Goal: Use online tool/utility: Use online tool/utility

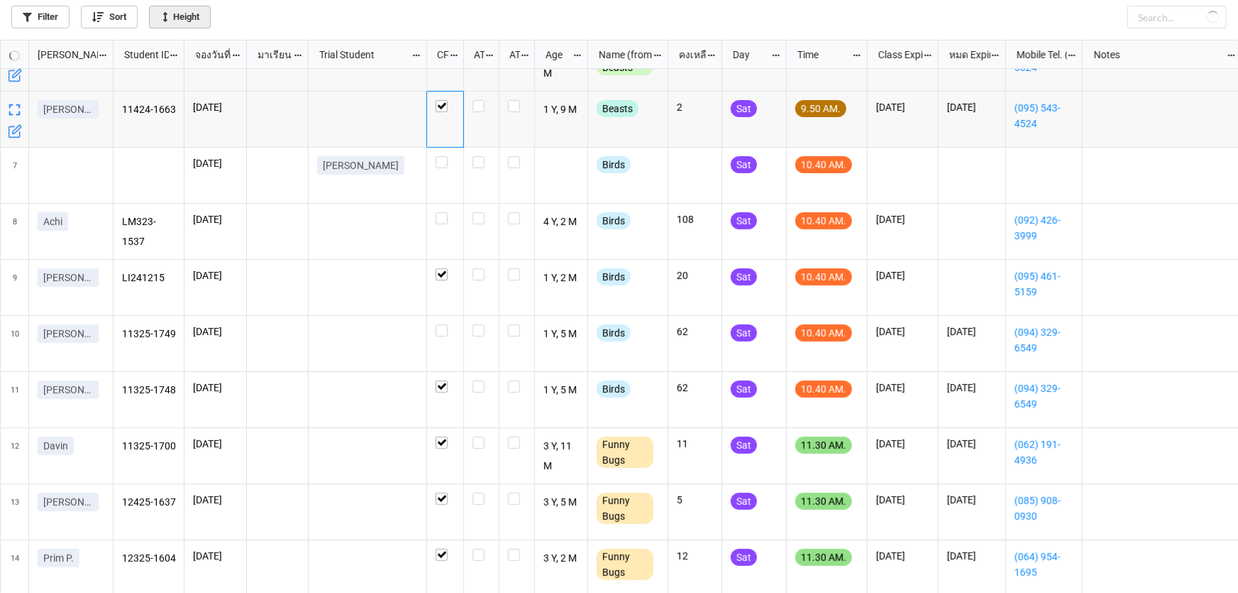
checkbox input "false"
checkbox input "true"
checkbox input "false"
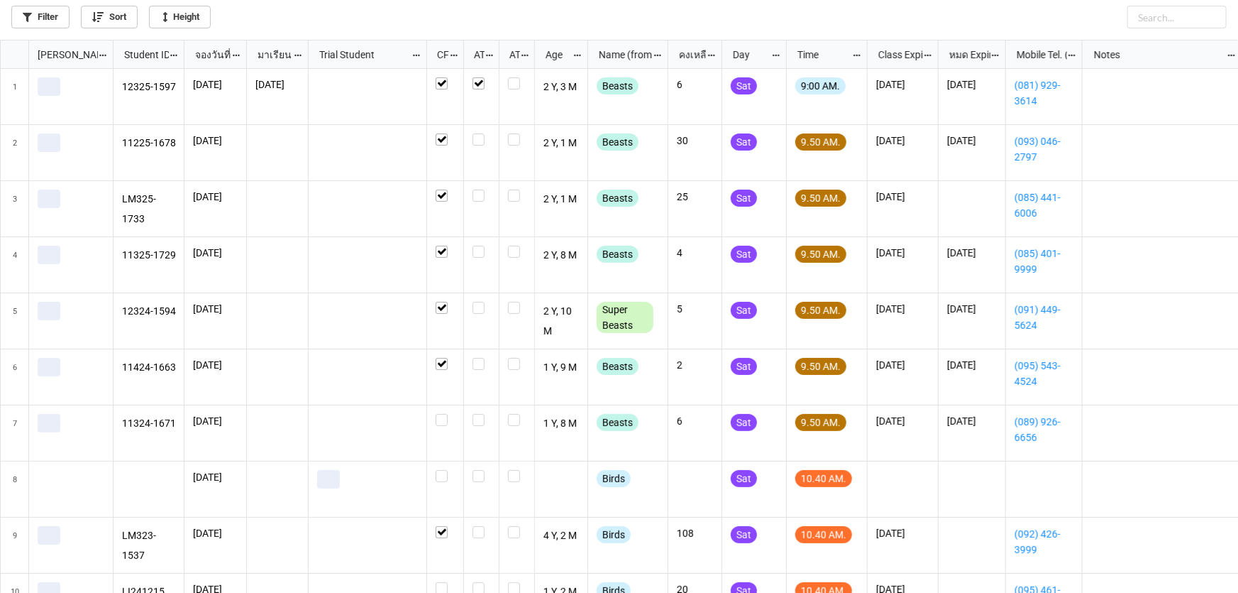
scroll to position [545, 1230]
click at [439, 414] on label "grid" at bounding box center [445, 414] width 19 height 0
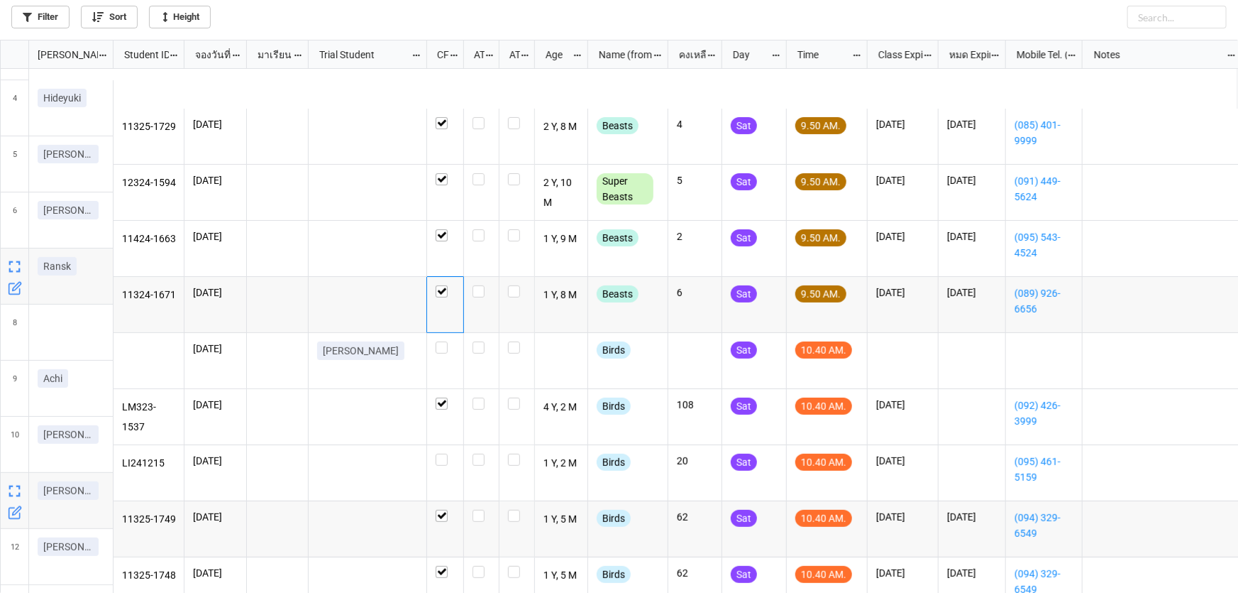
scroll to position [128, 0]
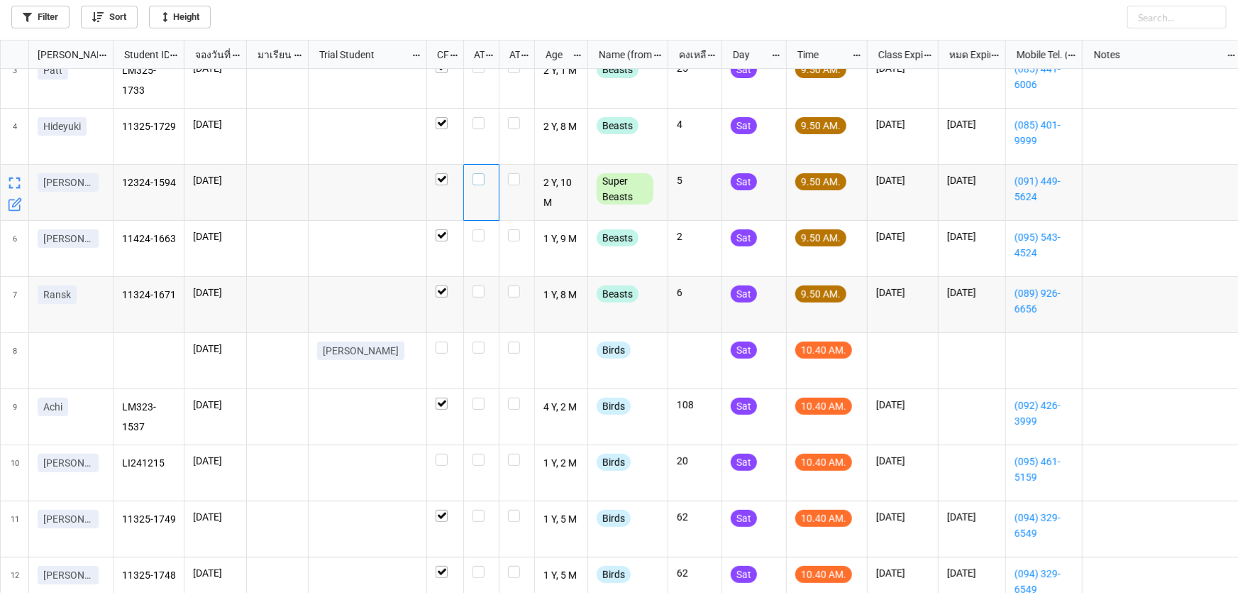
click at [479, 173] on label "grid" at bounding box center [482, 173] width 18 height 0
click at [479, 229] on label "grid" at bounding box center [482, 229] width 18 height 0
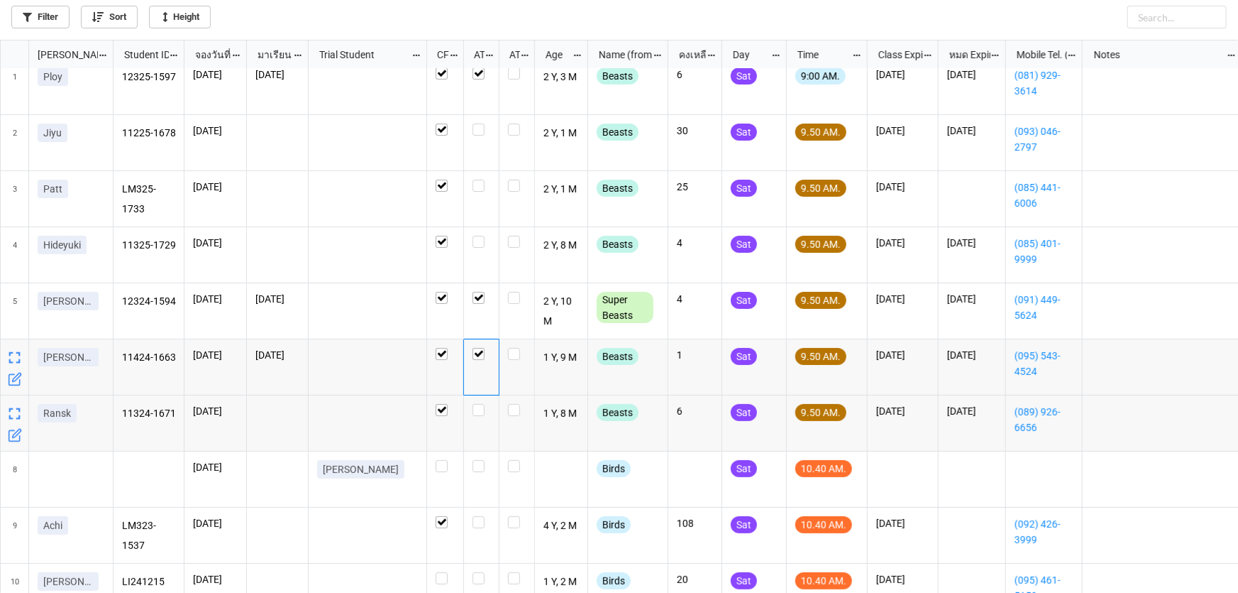
scroll to position [0, 0]
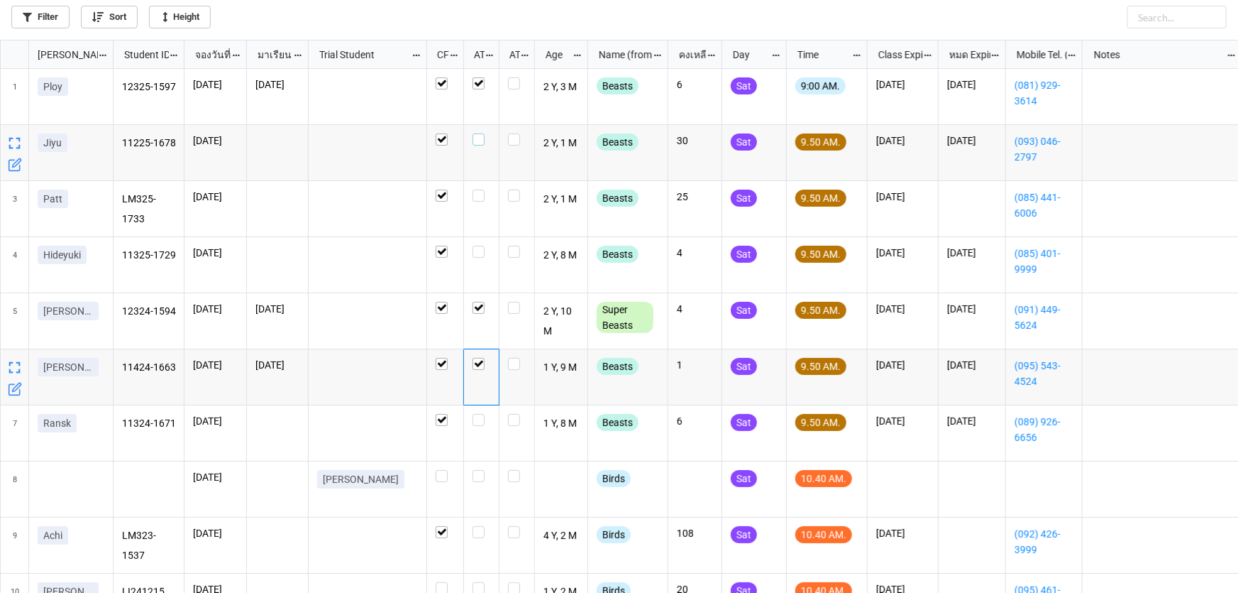
click at [479, 133] on label "grid" at bounding box center [482, 133] width 18 height 0
click at [480, 246] on label "grid" at bounding box center [482, 246] width 18 height 0
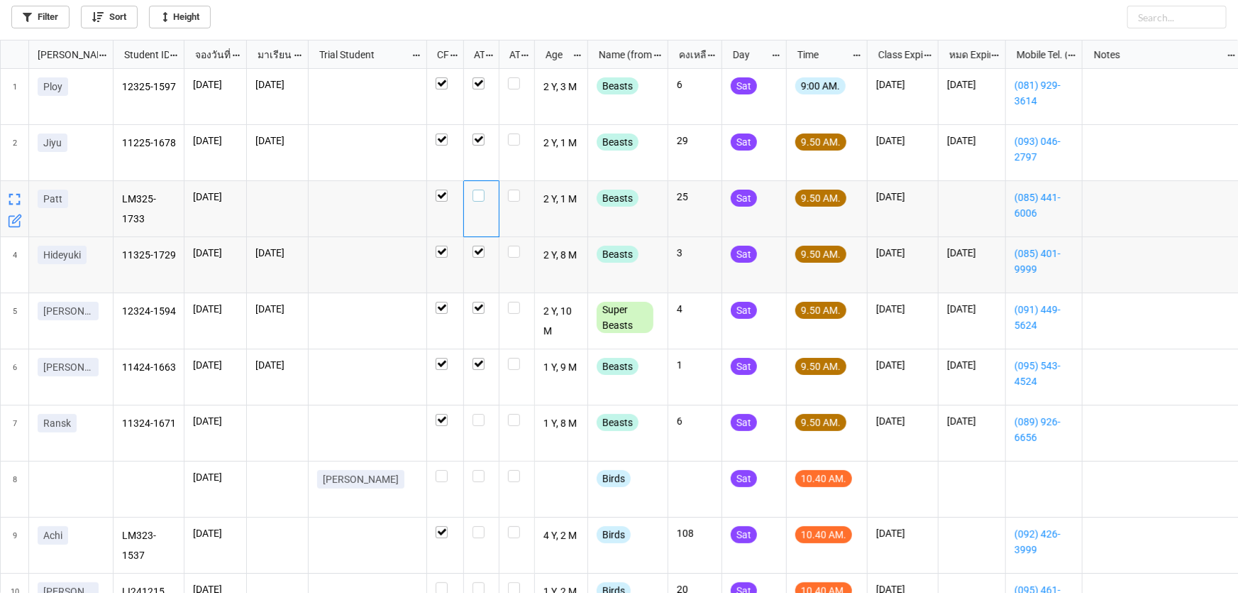
click at [475, 189] on label "grid" at bounding box center [482, 189] width 18 height 0
click at [475, 414] on label "grid" at bounding box center [482, 414] width 18 height 0
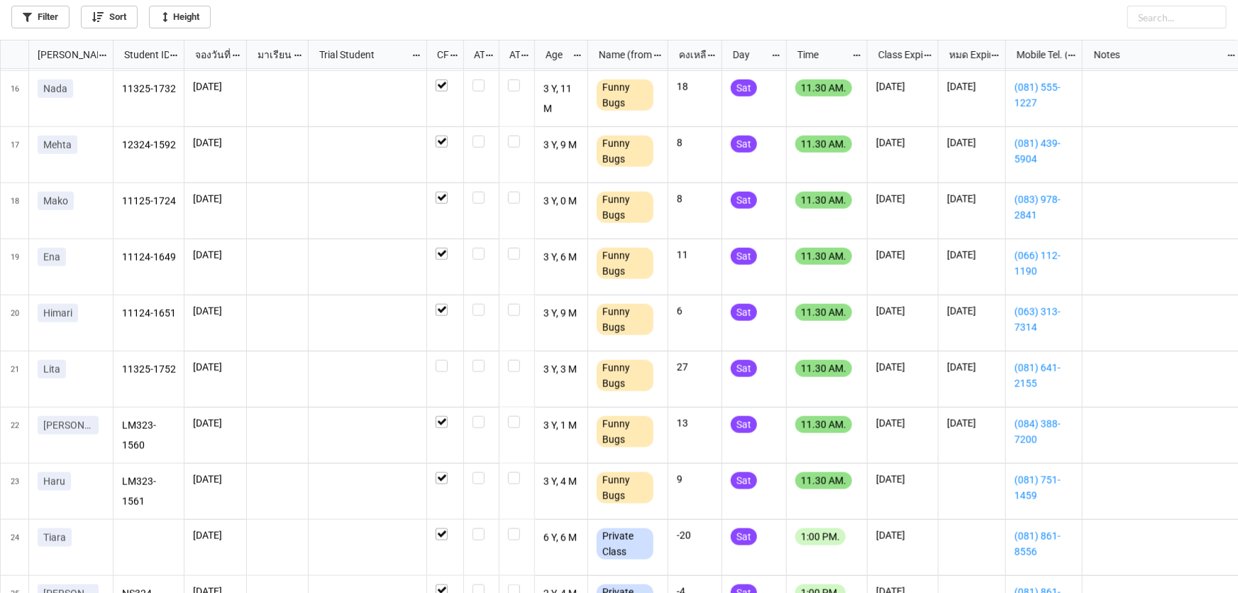
scroll to position [838, 0]
click at [441, 360] on label "grid" at bounding box center [445, 360] width 19 height 0
click at [477, 360] on label "grid" at bounding box center [482, 360] width 18 height 0
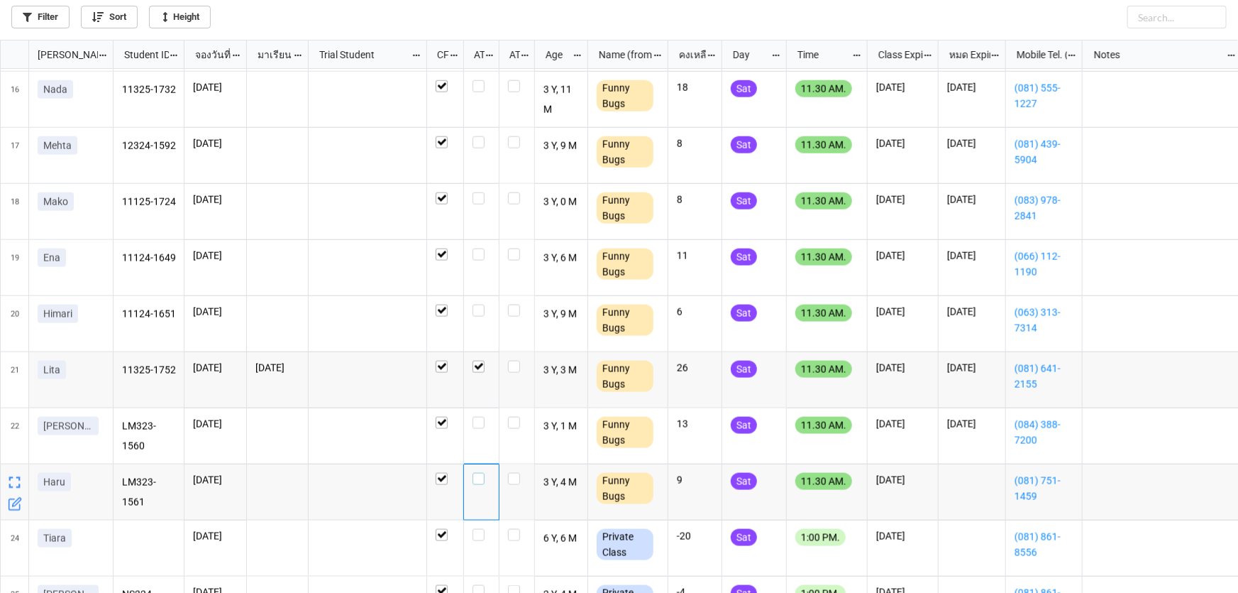
click at [478, 473] on label "grid" at bounding box center [482, 473] width 18 height 0
click at [478, 192] on label "grid" at bounding box center [482, 192] width 18 height 0
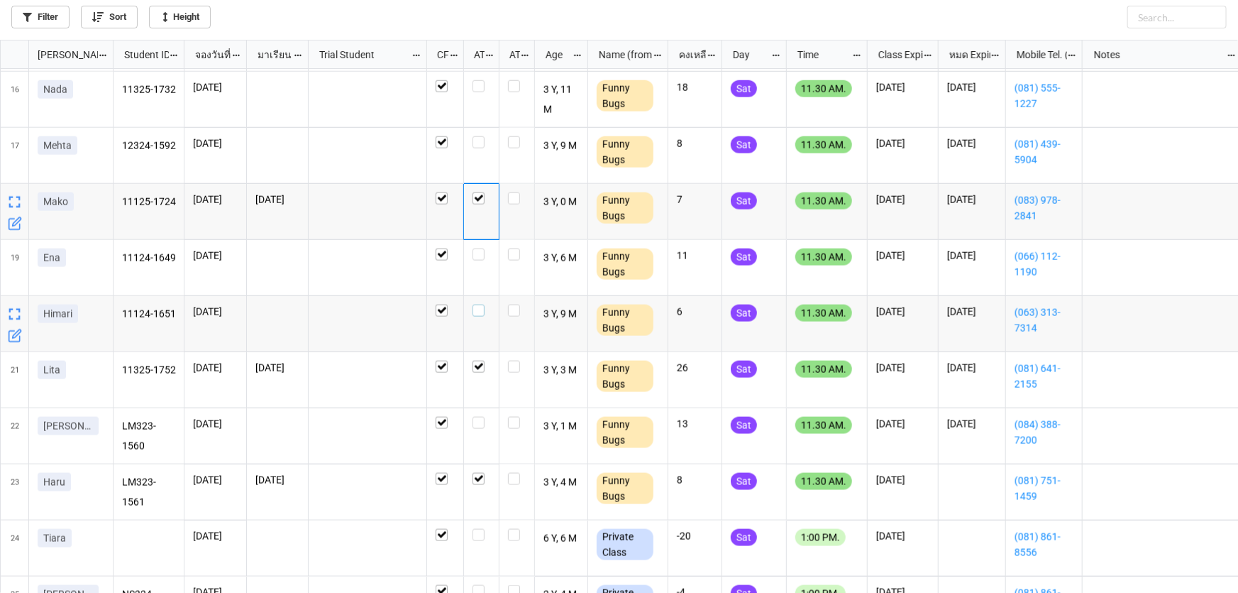
click at [479, 304] on label "grid" at bounding box center [482, 304] width 18 height 0
click at [480, 248] on label "grid" at bounding box center [482, 248] width 18 height 0
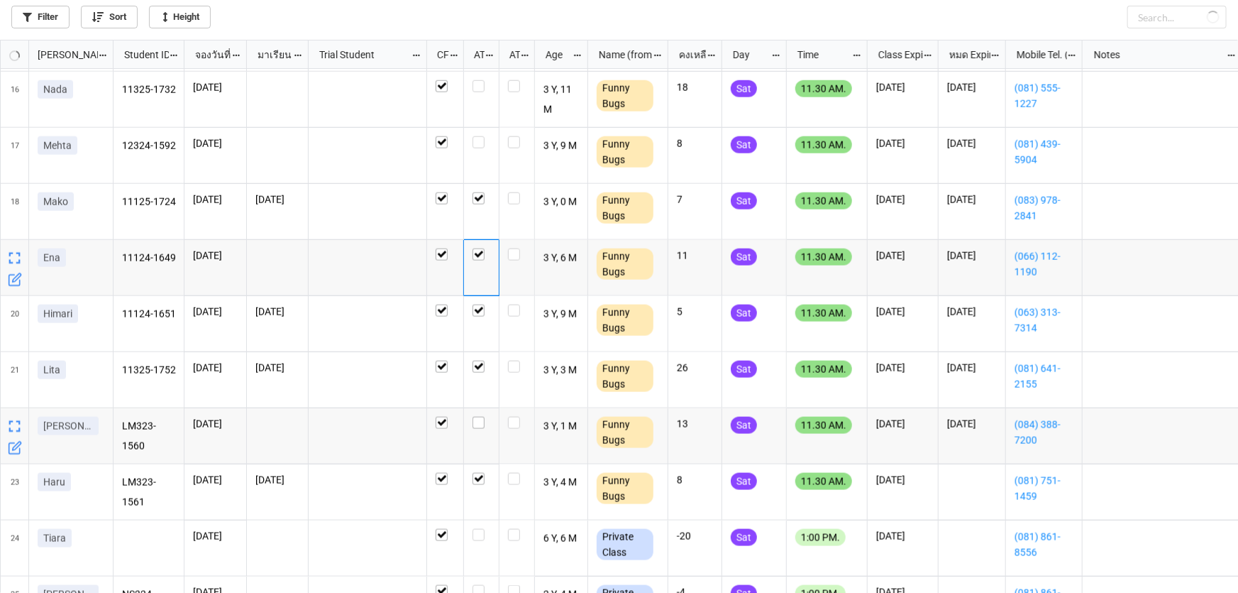
checkbox input "true"
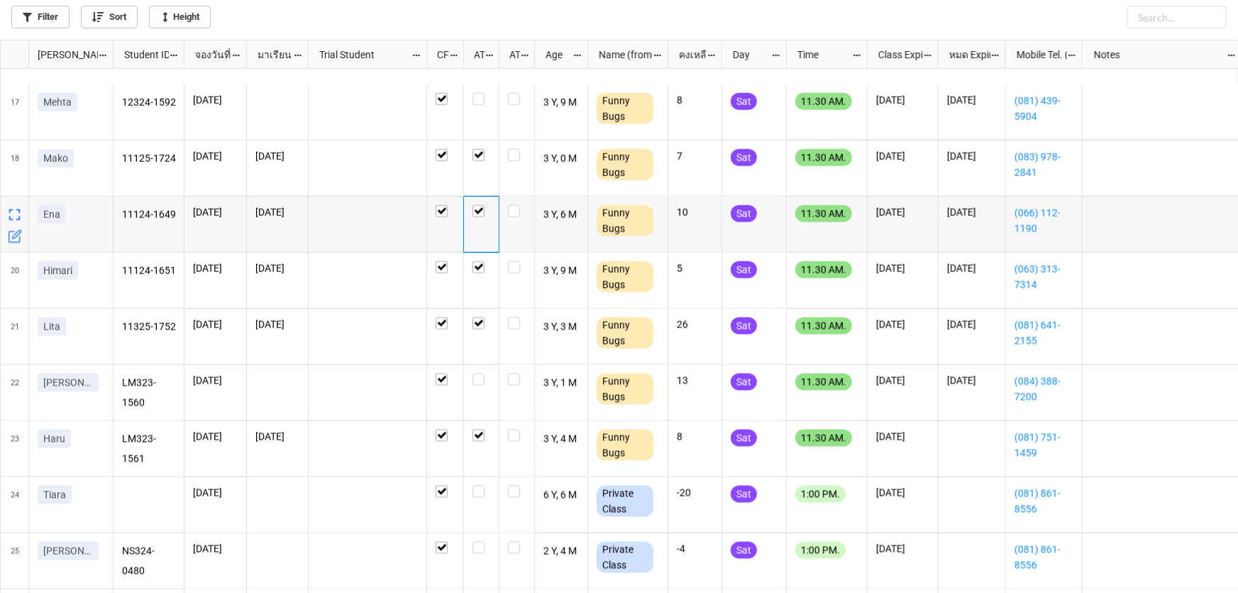
scroll to position [903, 0]
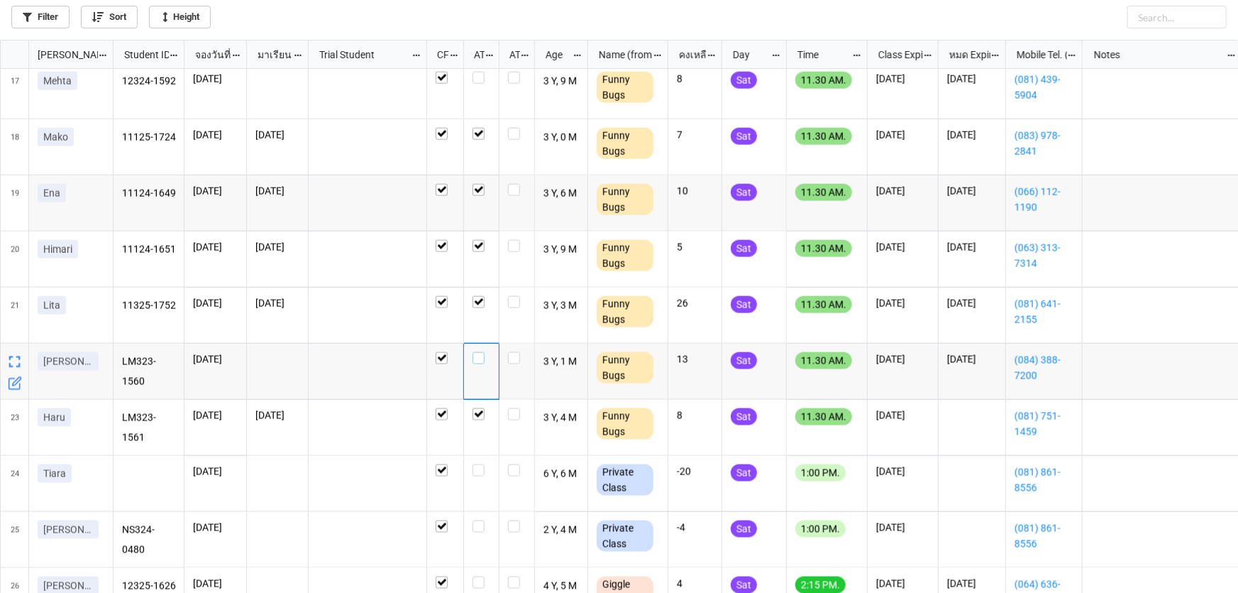
click at [478, 352] on label "grid" at bounding box center [482, 352] width 18 height 0
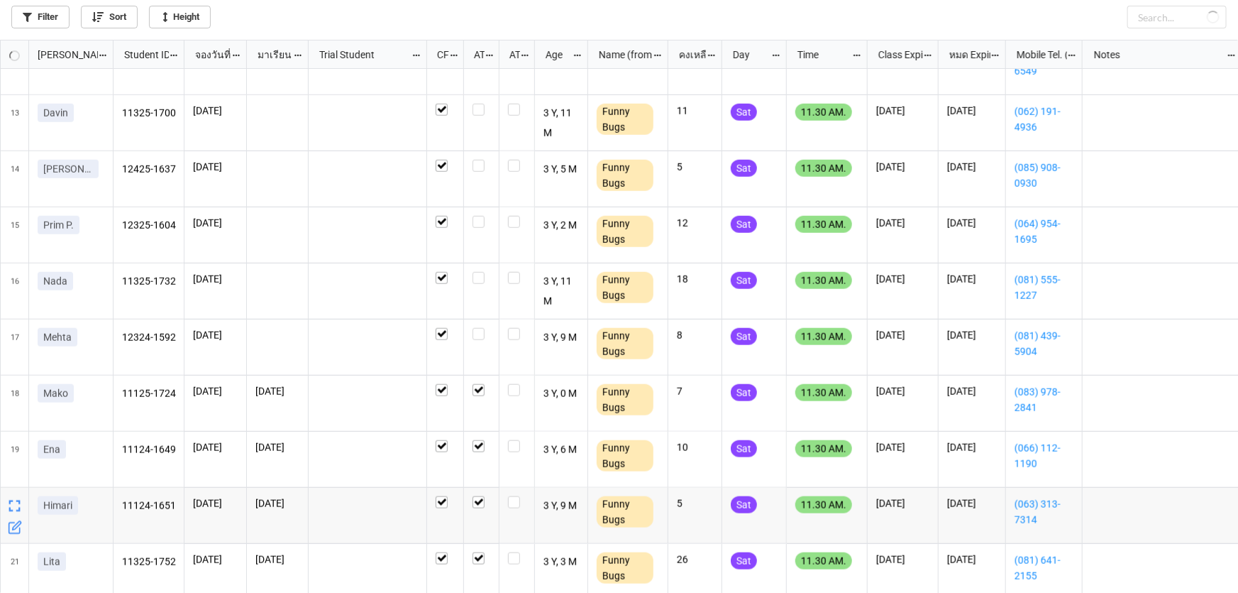
scroll to position [645, 0]
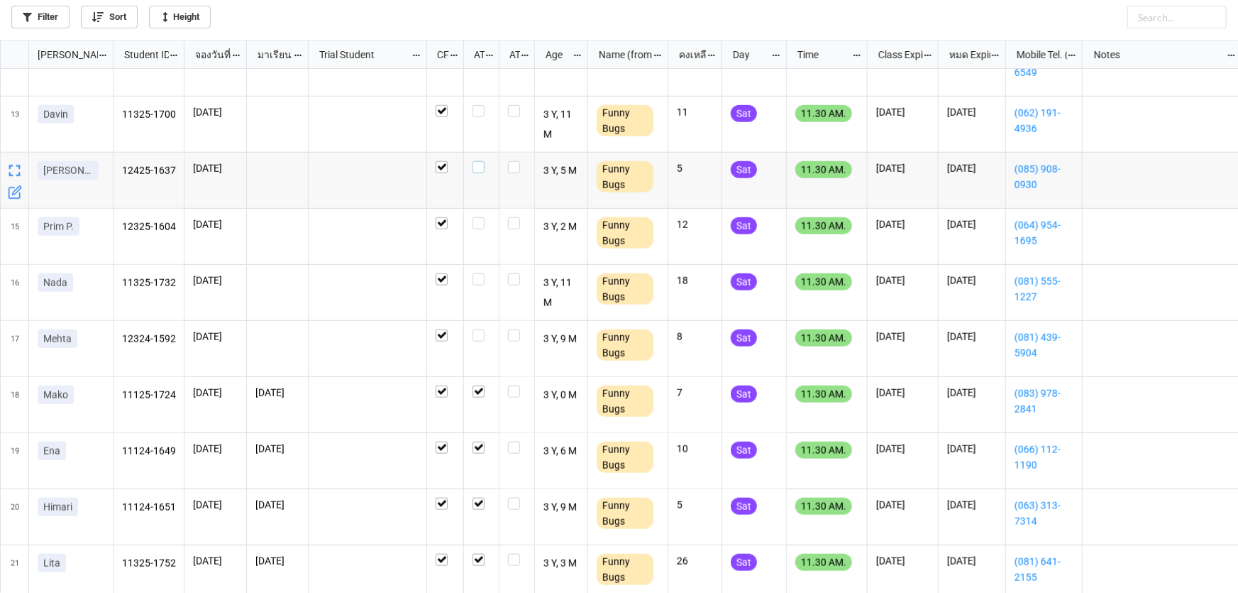
click at [481, 161] on label "grid" at bounding box center [482, 161] width 18 height 0
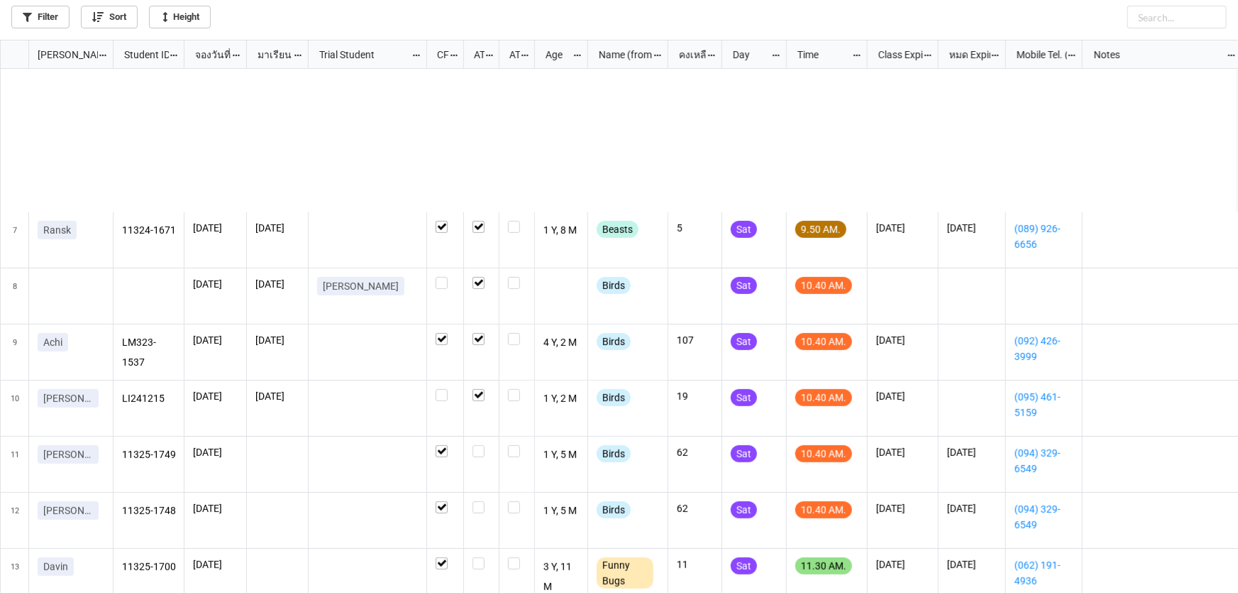
scroll to position [387, 0]
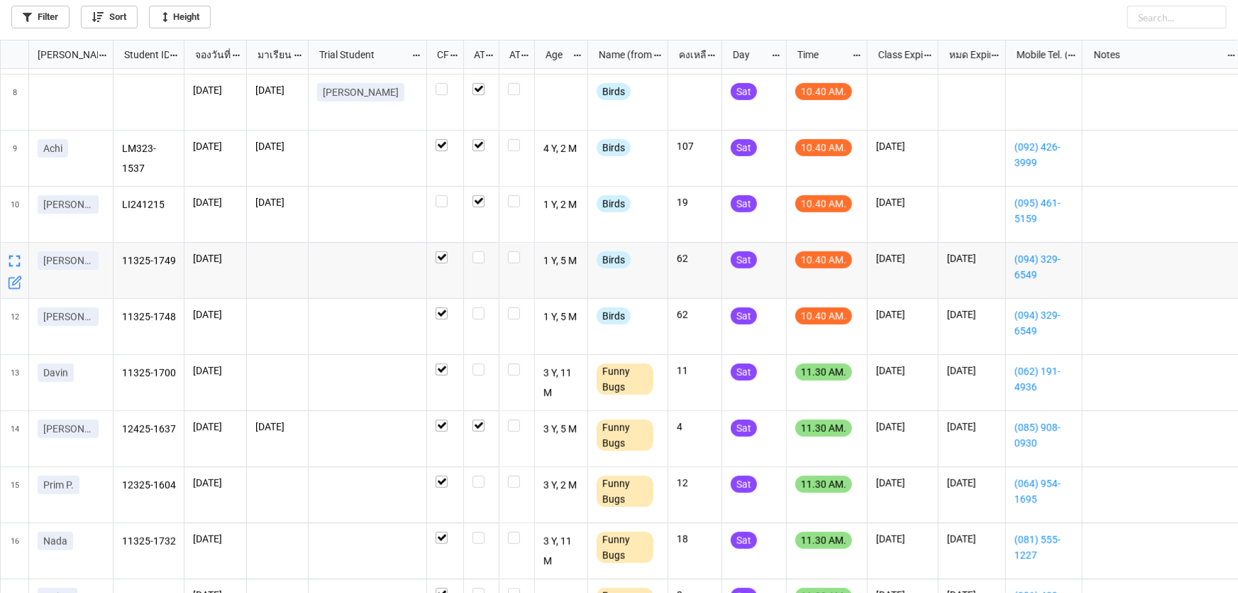
click at [481, 248] on div "grid" at bounding box center [481, 271] width 35 height 56
click at [478, 307] on label "grid" at bounding box center [482, 307] width 18 height 0
click at [483, 251] on label "grid" at bounding box center [482, 251] width 18 height 0
click at [482, 363] on label "grid" at bounding box center [482, 363] width 18 height 0
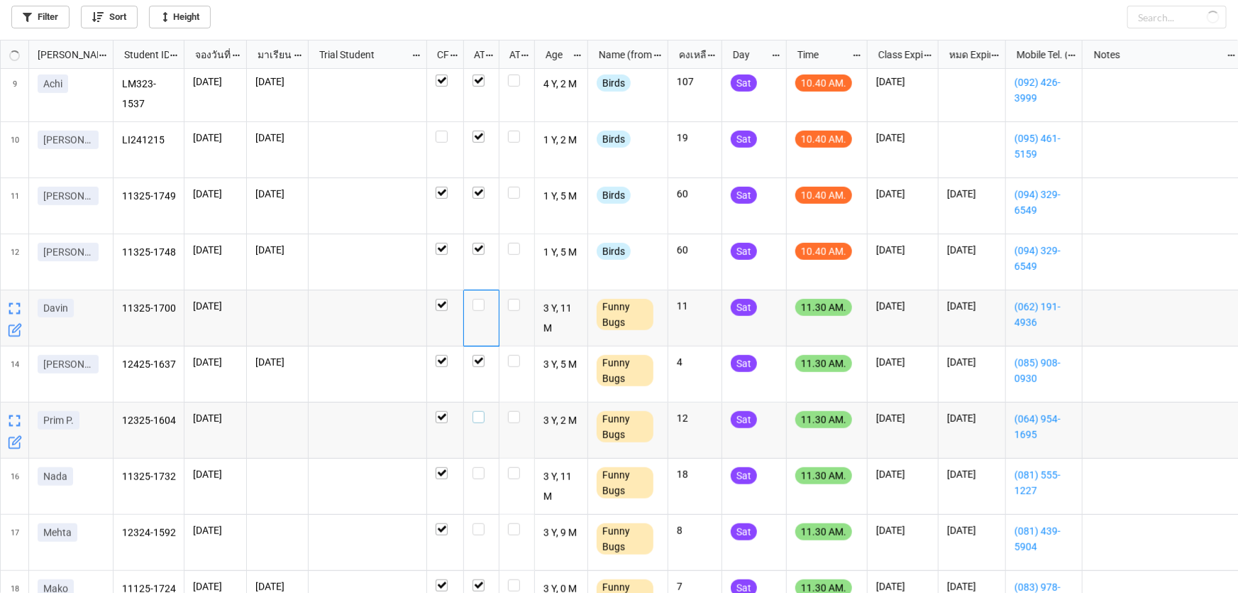
click at [482, 411] on label "grid" at bounding box center [482, 411] width 18 height 0
click at [480, 299] on label "grid" at bounding box center [482, 299] width 18 height 0
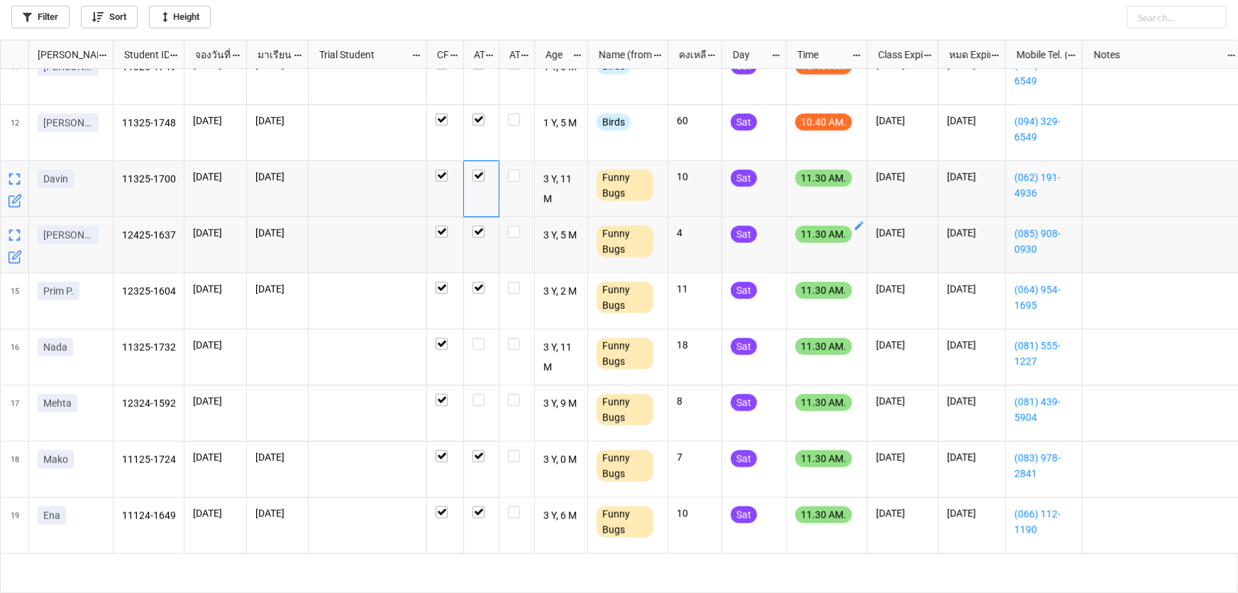
scroll to position [387, 0]
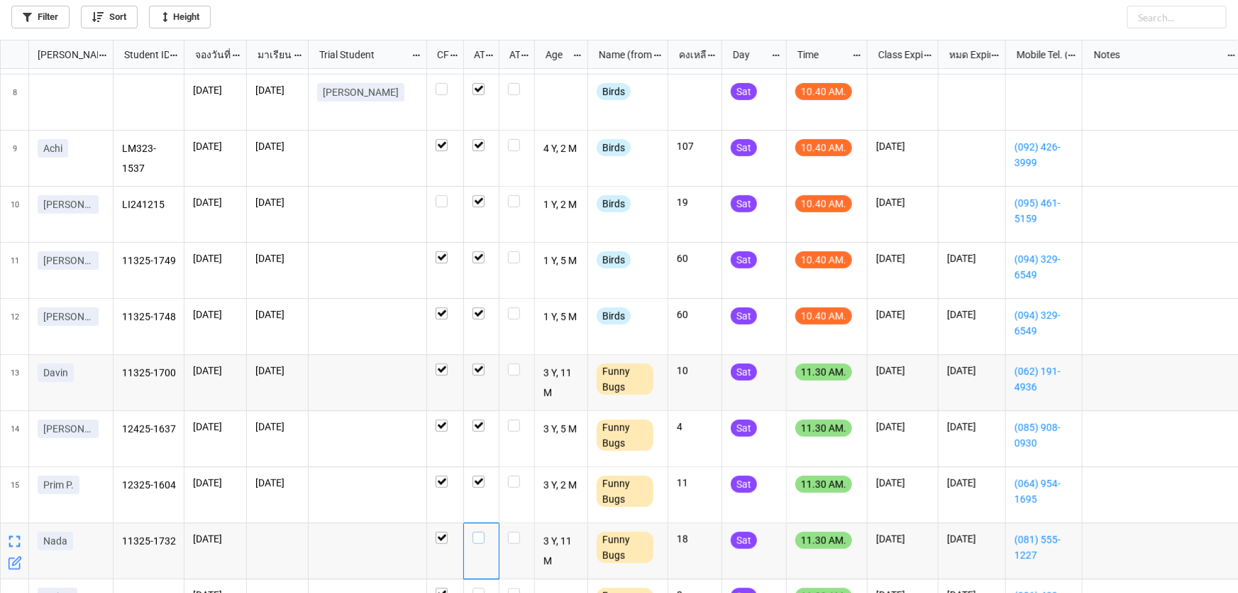
click at [479, 532] on label "grid" at bounding box center [482, 532] width 18 height 0
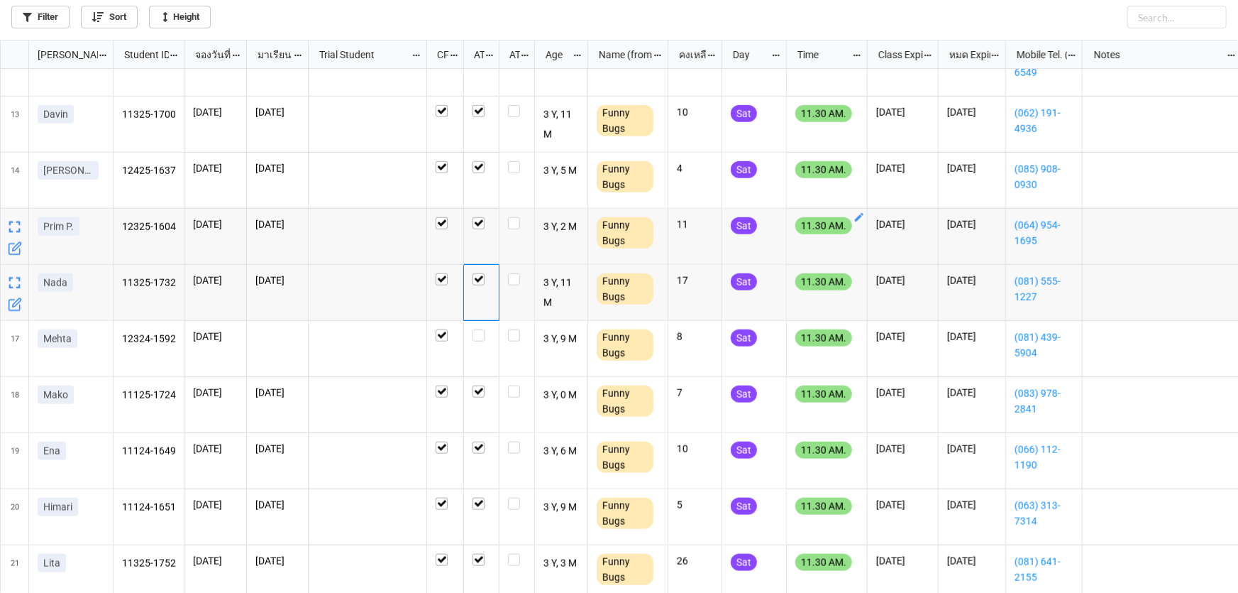
scroll to position [580, 0]
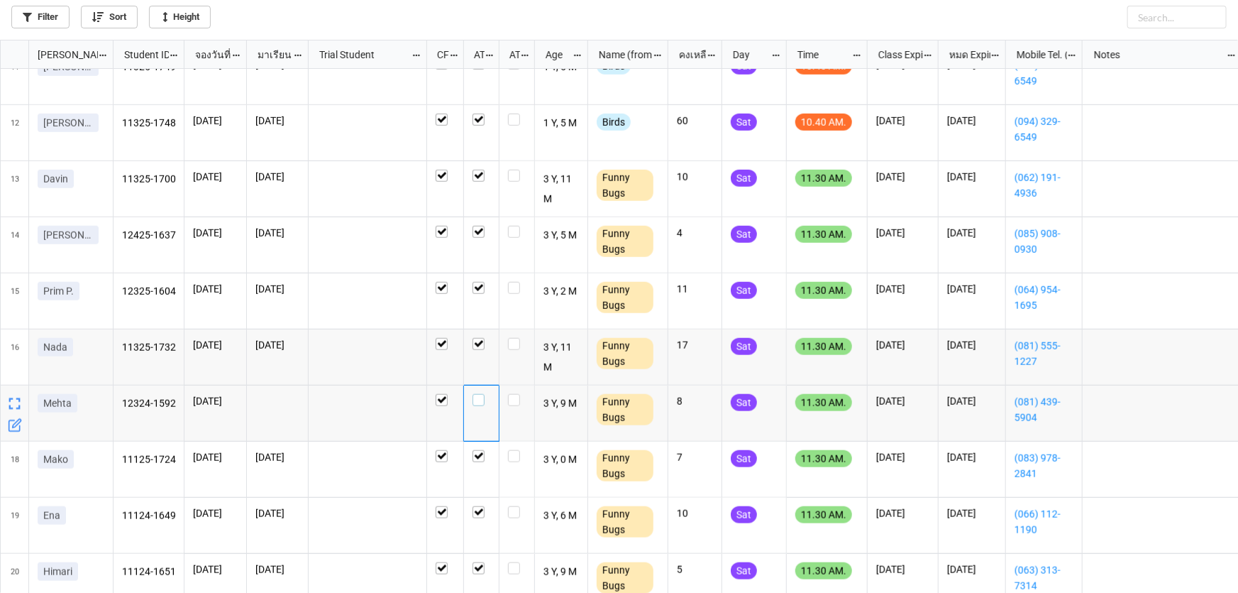
click at [483, 394] on label "grid" at bounding box center [482, 394] width 18 height 0
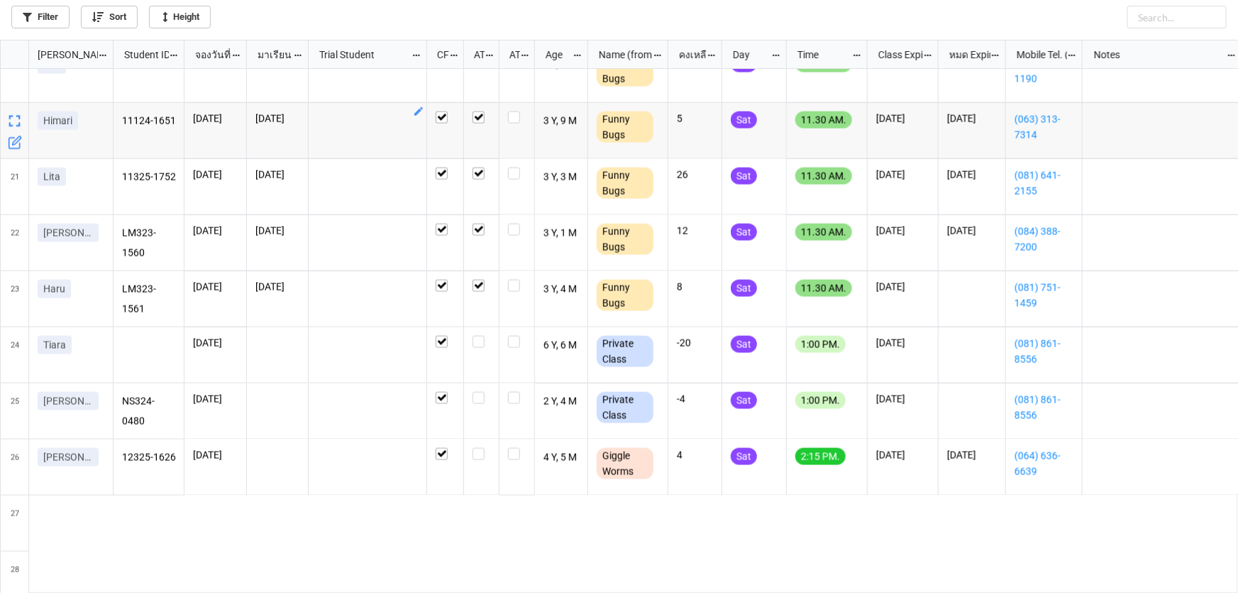
scroll to position [1032, 0]
